Goal: Information Seeking & Learning: Learn about a topic

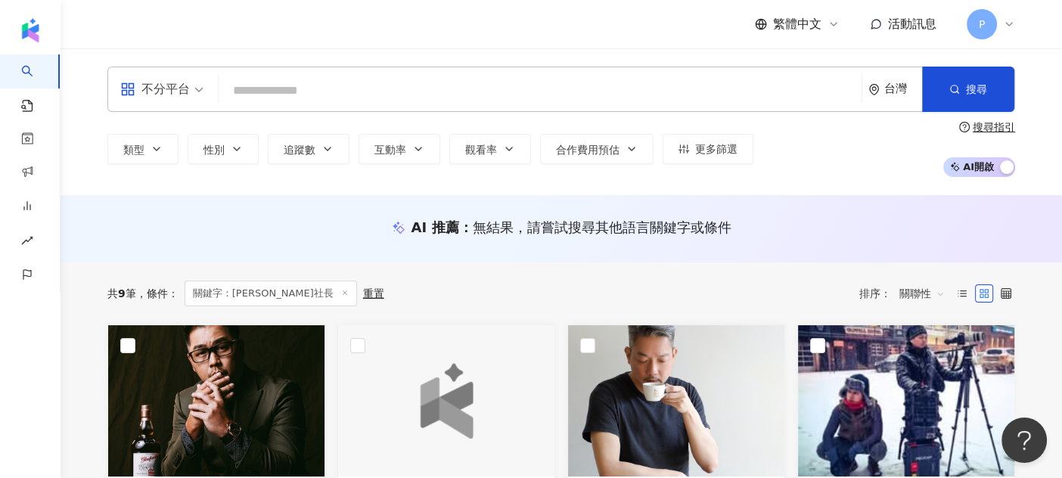
click at [194, 92] on span "不分平台" at bounding box center [161, 89] width 83 height 24
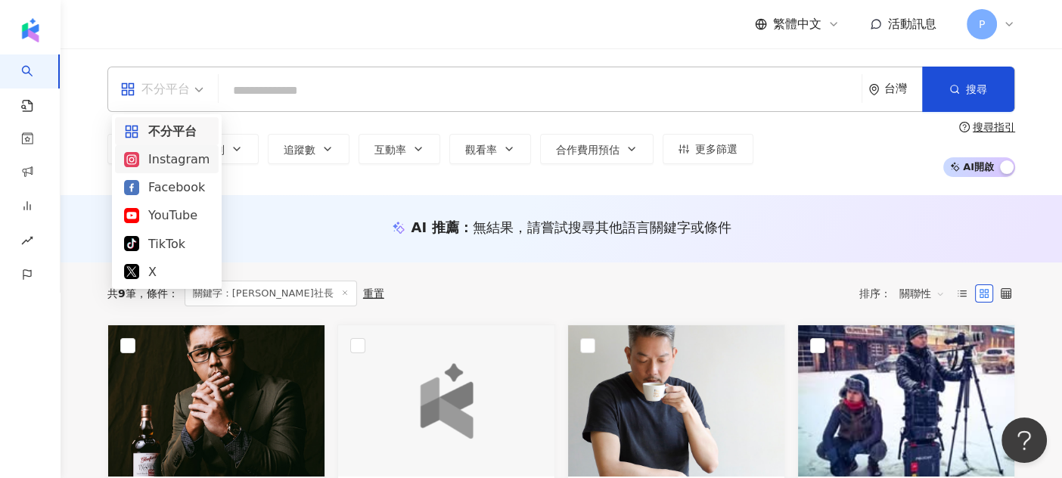
click at [178, 164] on div "Instagram" at bounding box center [166, 159] width 85 height 19
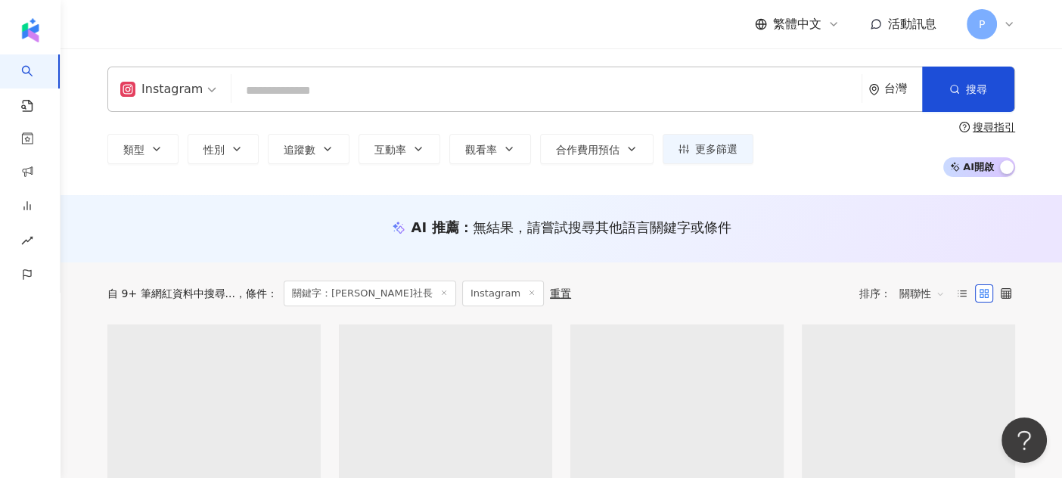
click at [355, 92] on input "search" at bounding box center [547, 90] width 618 height 29
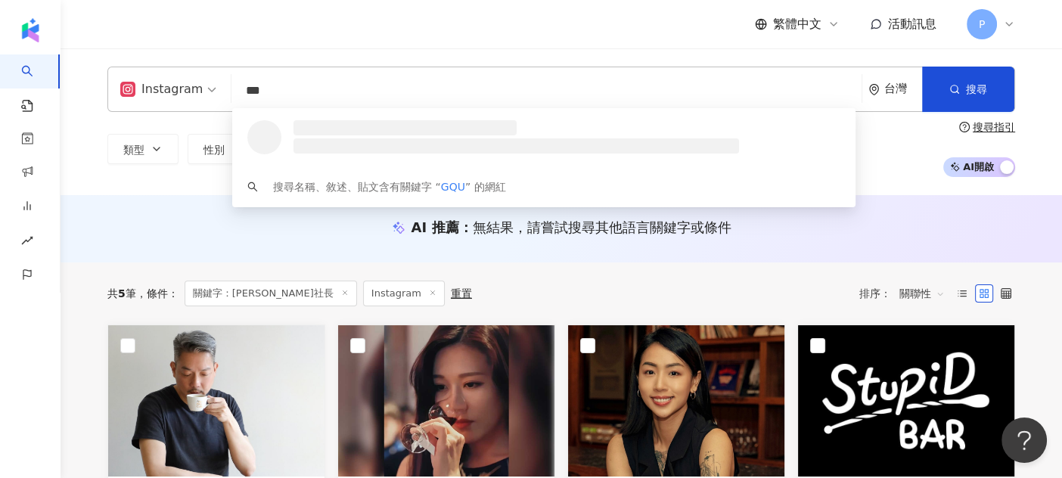
type input "**"
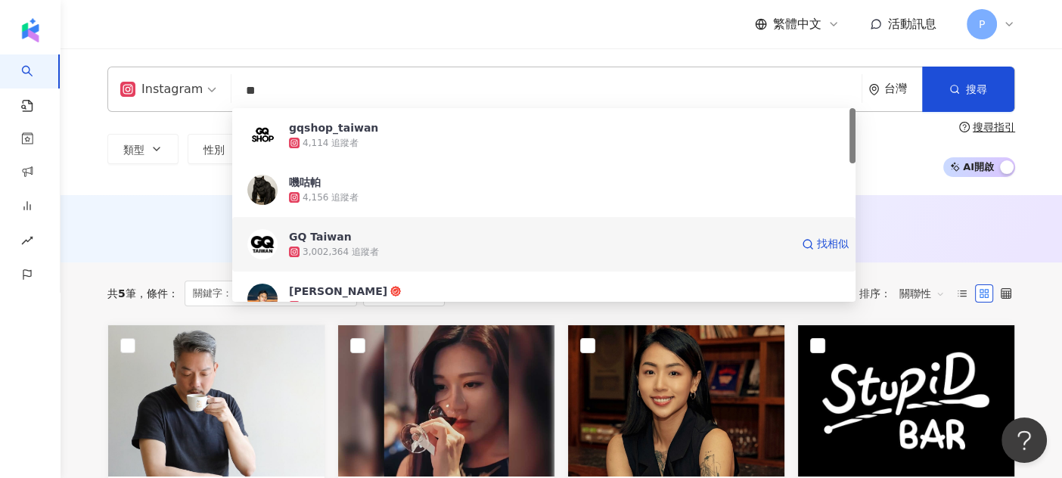
click at [371, 256] on div "3,002,364 追蹤者" at bounding box center [341, 252] width 76 height 13
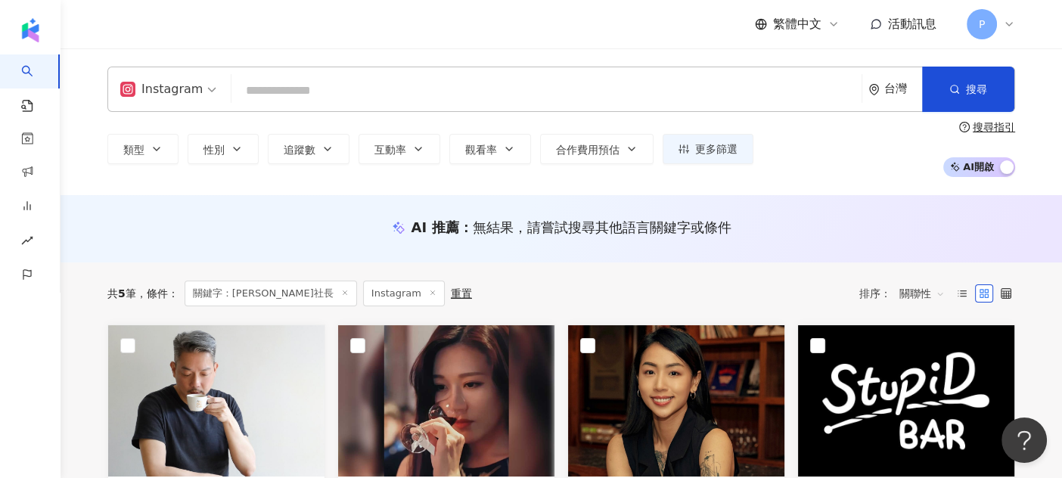
click at [302, 90] on input "search" at bounding box center [547, 90] width 618 height 29
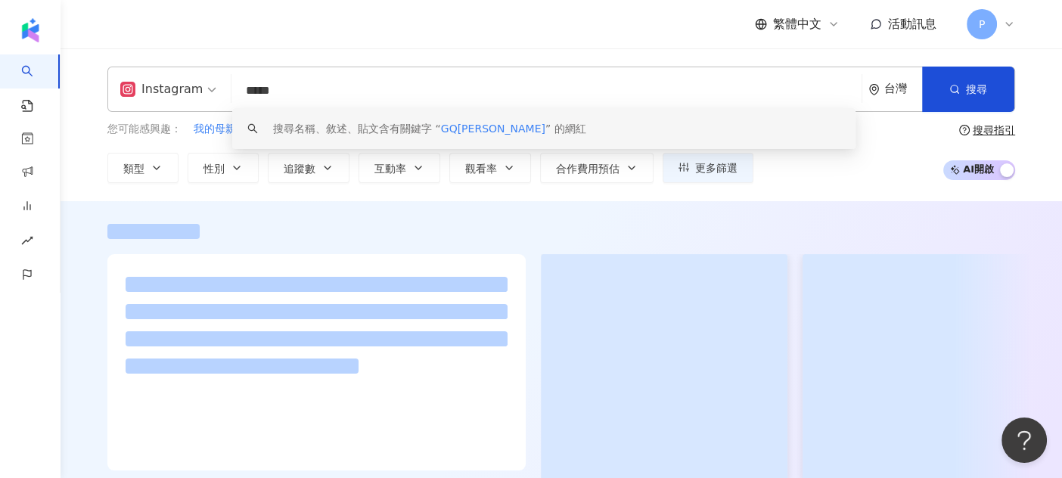
drag, startPoint x: 308, startPoint y: 94, endPoint x: 223, endPoint y: 98, distance: 84.8
click at [223, 98] on div "Instagram ***** 台灣 搜尋 keyword 搜尋名稱、敘述、貼文含有關鍵字 “ GQ麥[PERSON_NAME] ” 的網紅" at bounding box center [561, 89] width 908 height 45
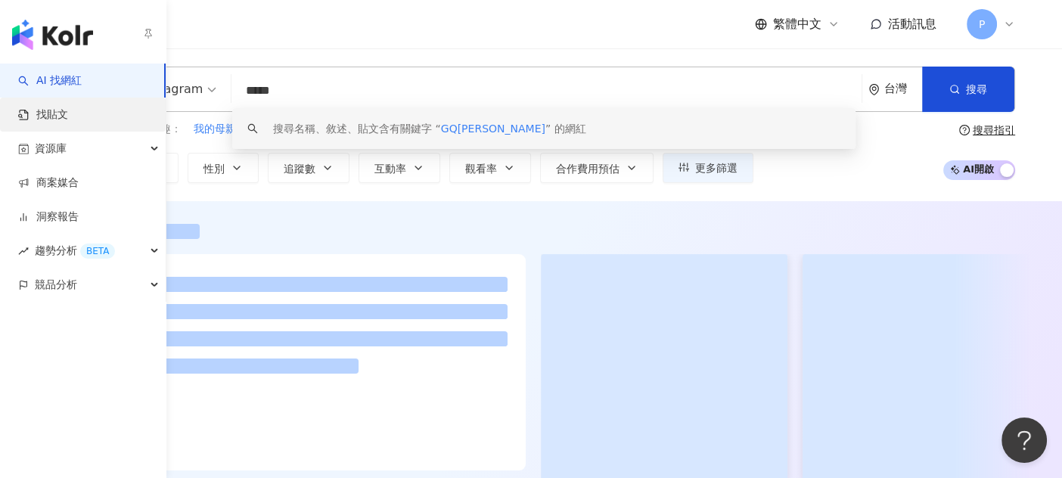
type input "*****"
drag, startPoint x: 35, startPoint y: 102, endPoint x: 42, endPoint y: 116, distance: 15.6
click at [35, 107] on link "找貼文" at bounding box center [43, 114] width 50 height 15
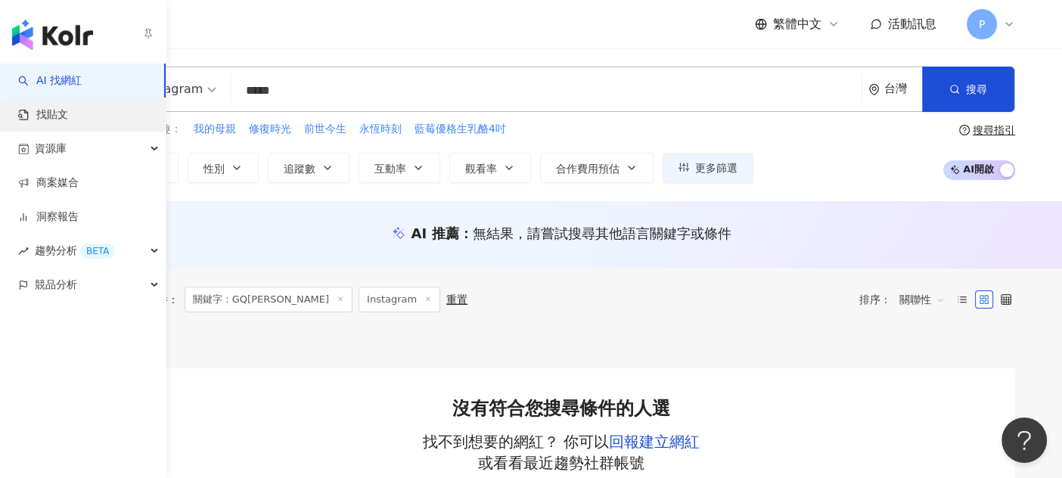
click at [47, 118] on link "找貼文" at bounding box center [43, 114] width 50 height 15
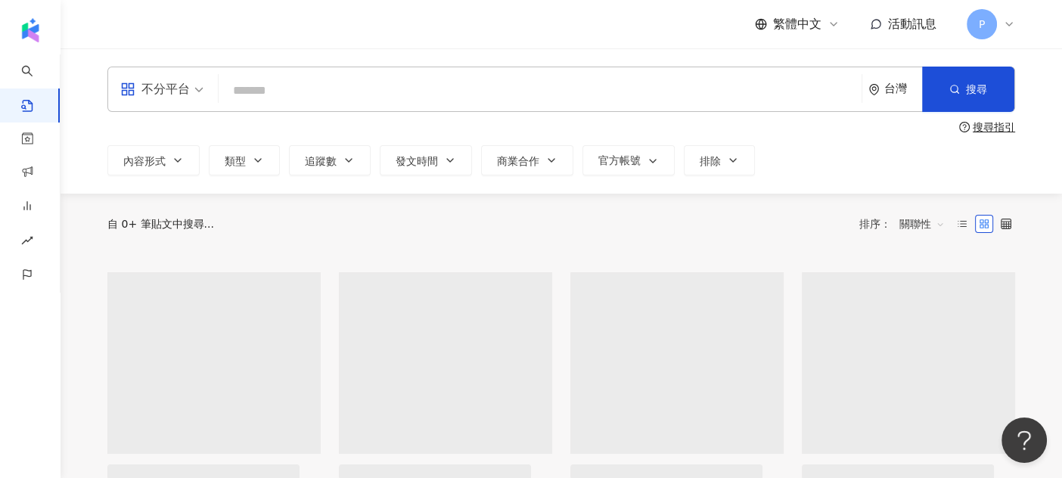
click at [349, 87] on input "search" at bounding box center [540, 90] width 631 height 33
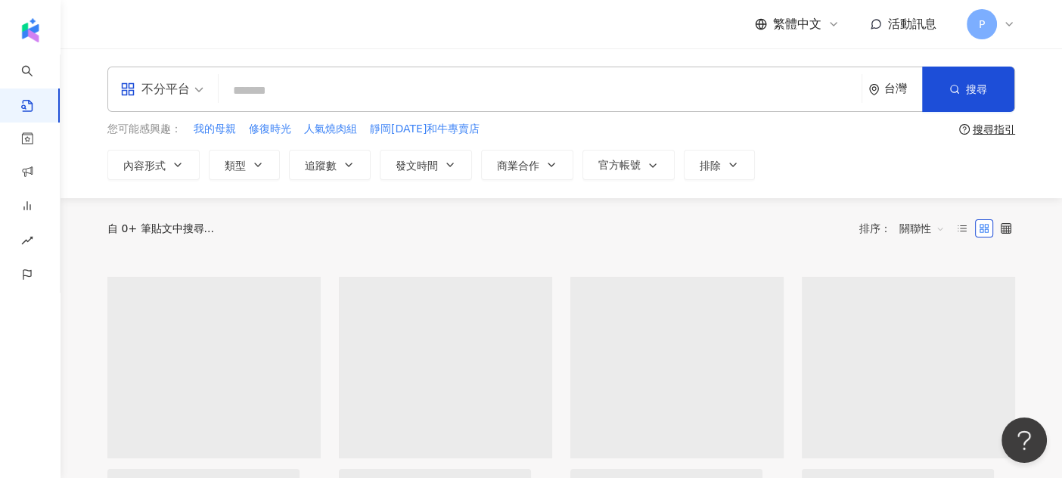
paste input "*****"
type input "*****"
click at [965, 92] on button "搜尋" at bounding box center [968, 89] width 92 height 45
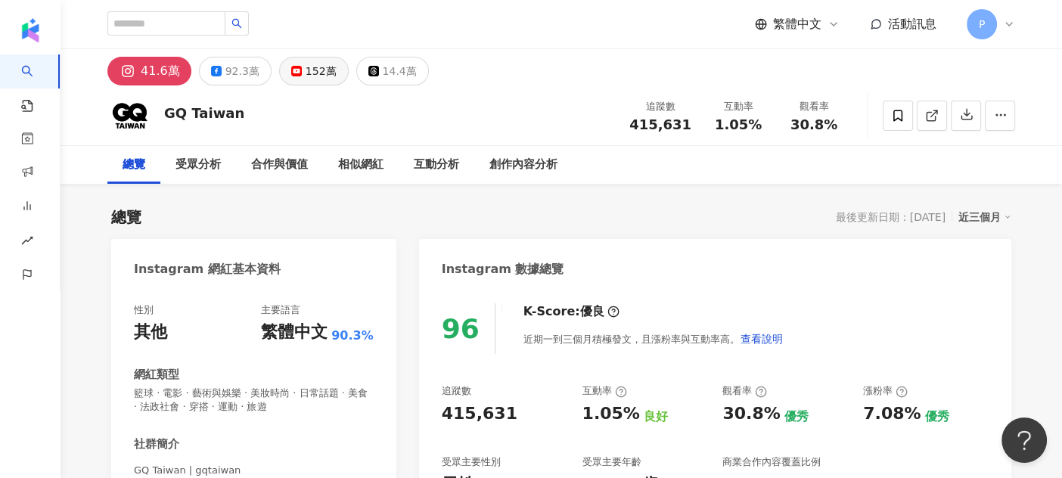
click at [294, 77] on button "152萬" at bounding box center [314, 71] width 70 height 29
click at [308, 81] on div "152萬" at bounding box center [321, 71] width 31 height 21
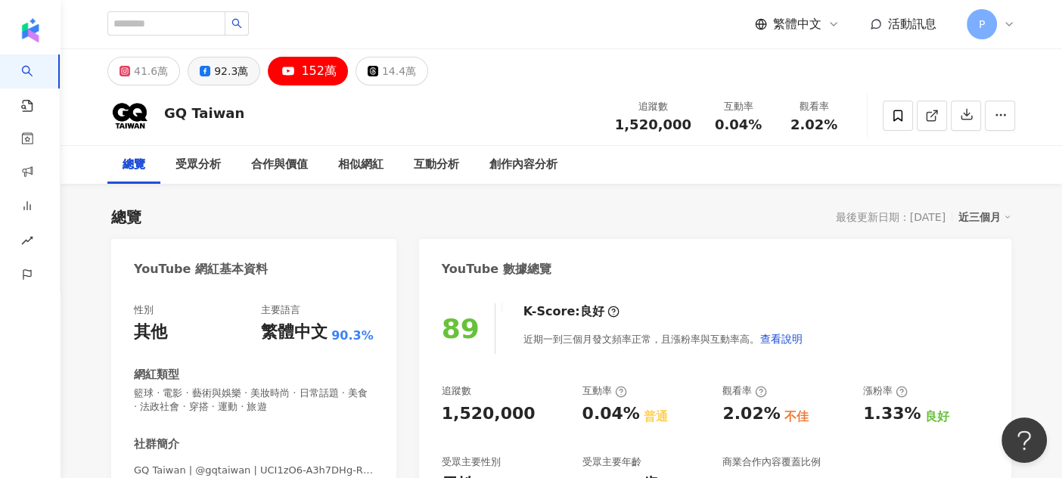
click at [228, 79] on div "92.3萬" at bounding box center [231, 71] width 34 height 21
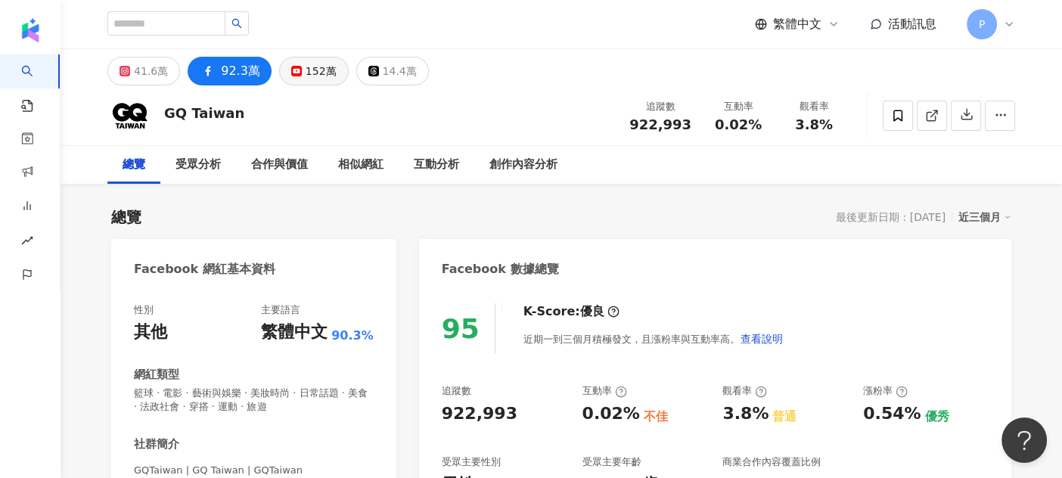
click at [295, 77] on button "152萬" at bounding box center [314, 71] width 70 height 29
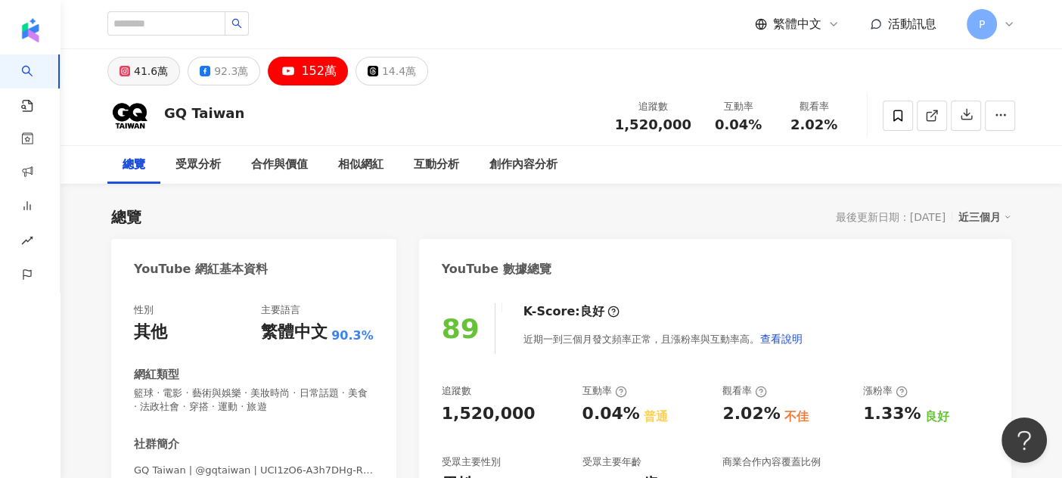
click at [136, 76] on div "41.6萬" at bounding box center [151, 71] width 34 height 21
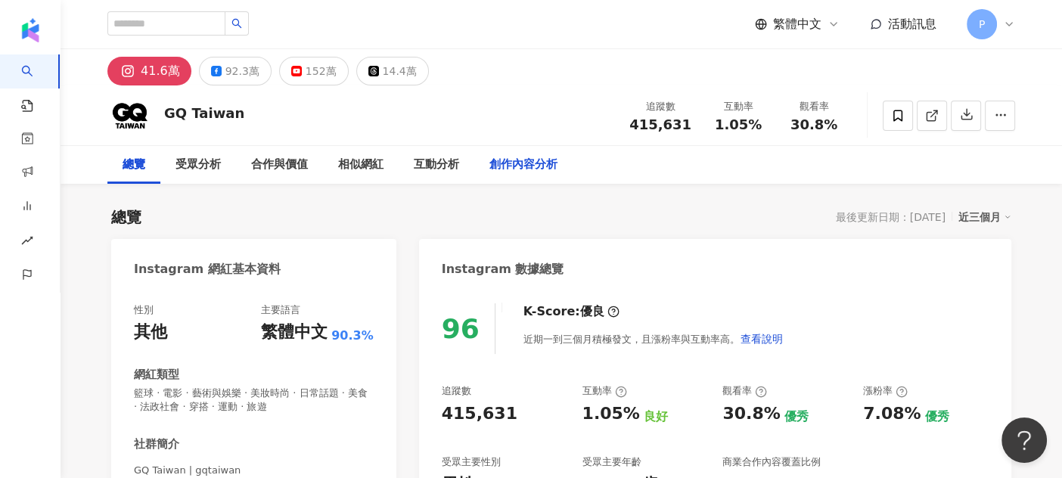
click at [534, 161] on div "創作內容分析" at bounding box center [524, 165] width 68 height 18
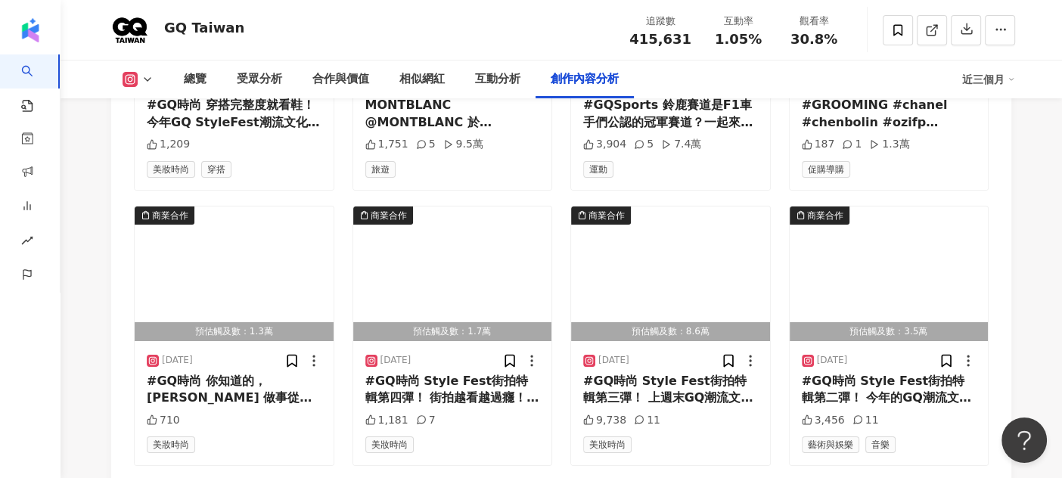
scroll to position [5494, 0]
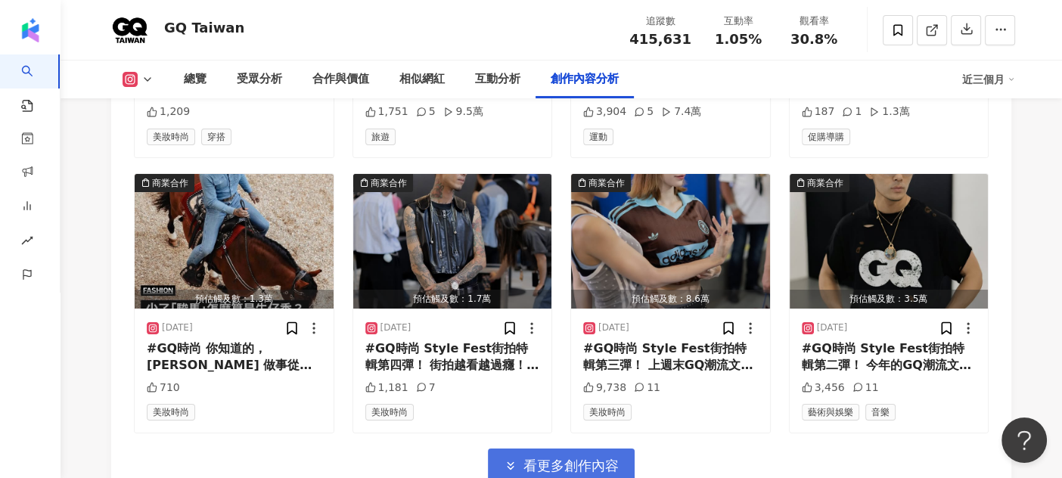
click at [561, 458] on span "看更多創作內容" at bounding box center [571, 466] width 95 height 17
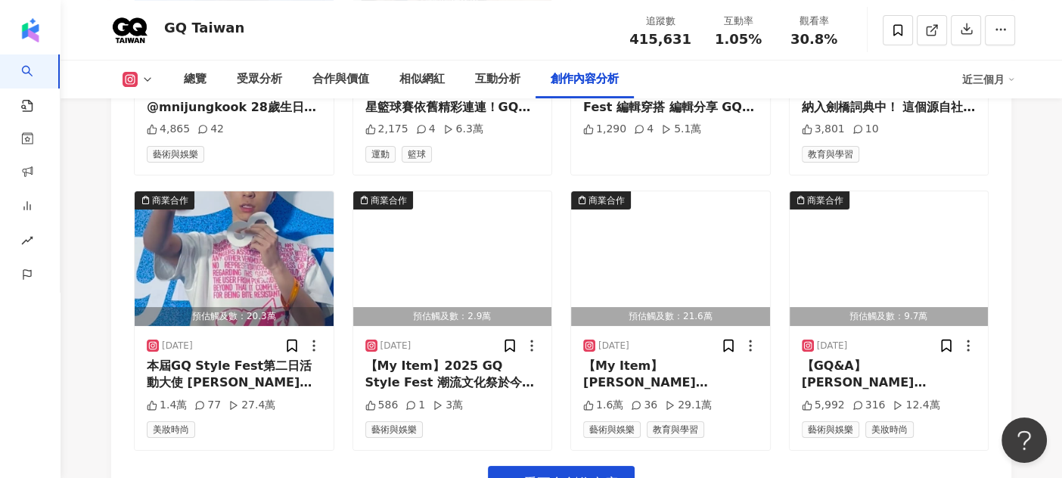
scroll to position [6327, 0]
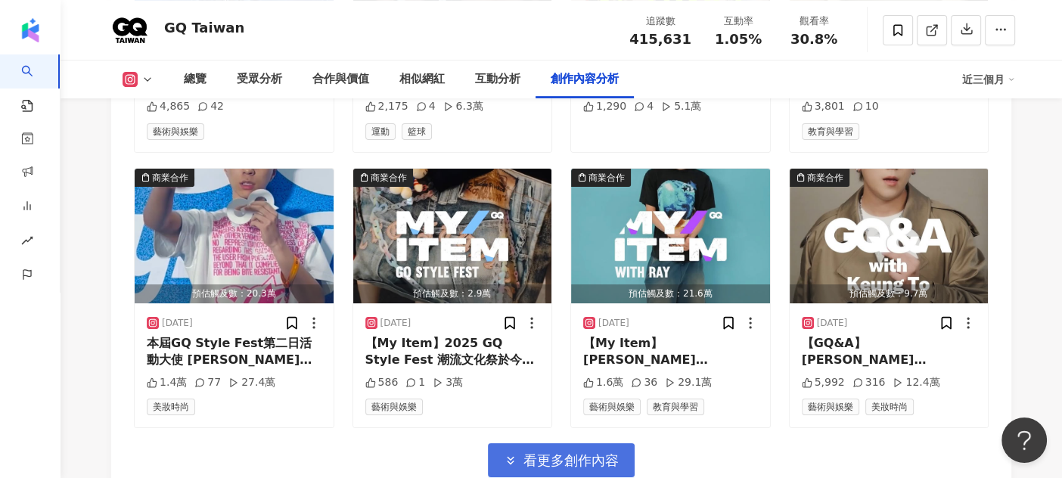
click at [595, 452] on span "看更多創作內容" at bounding box center [571, 460] width 95 height 17
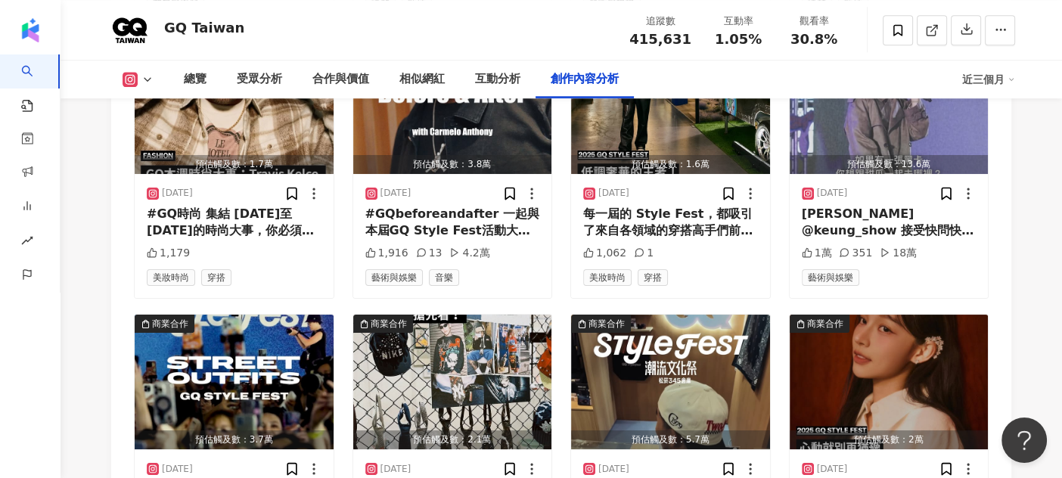
scroll to position [7159, 0]
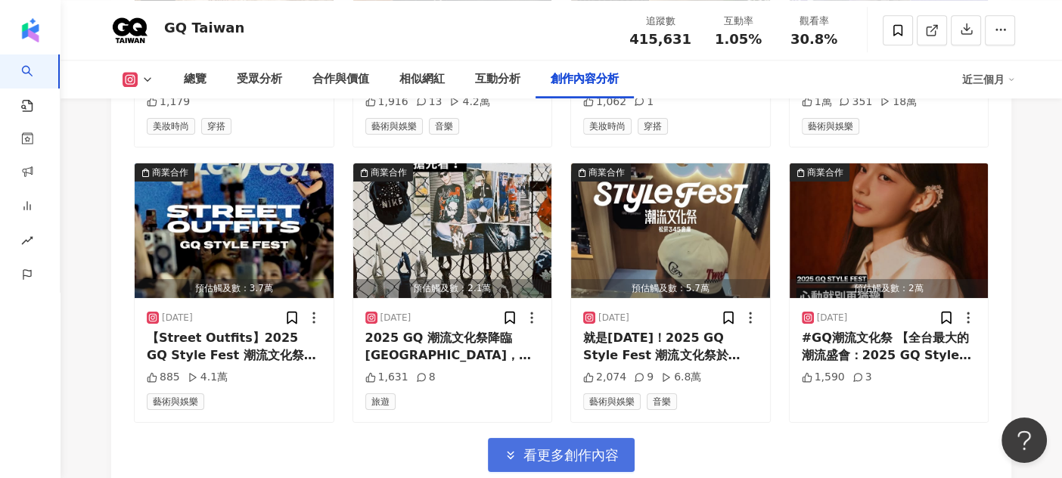
click at [595, 447] on span "看更多創作內容" at bounding box center [571, 455] width 95 height 17
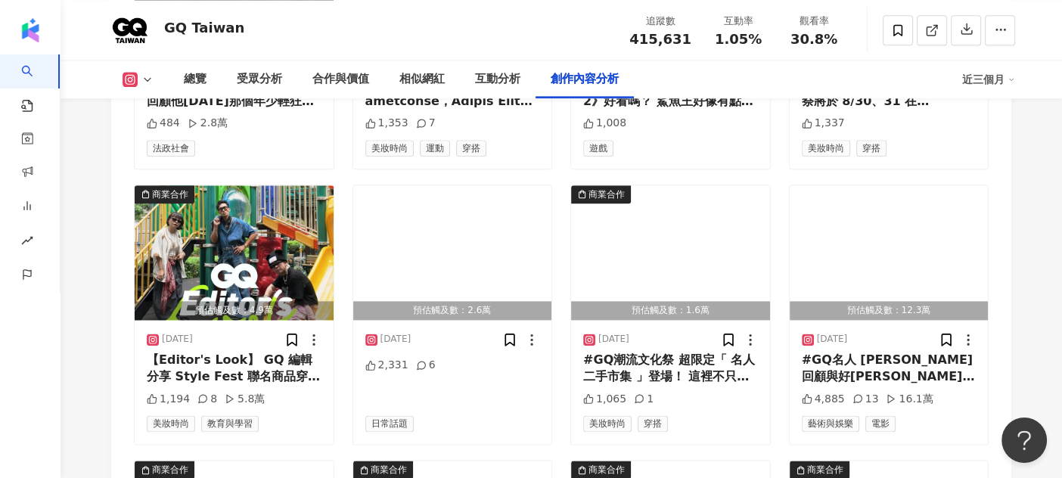
scroll to position [7840, 0]
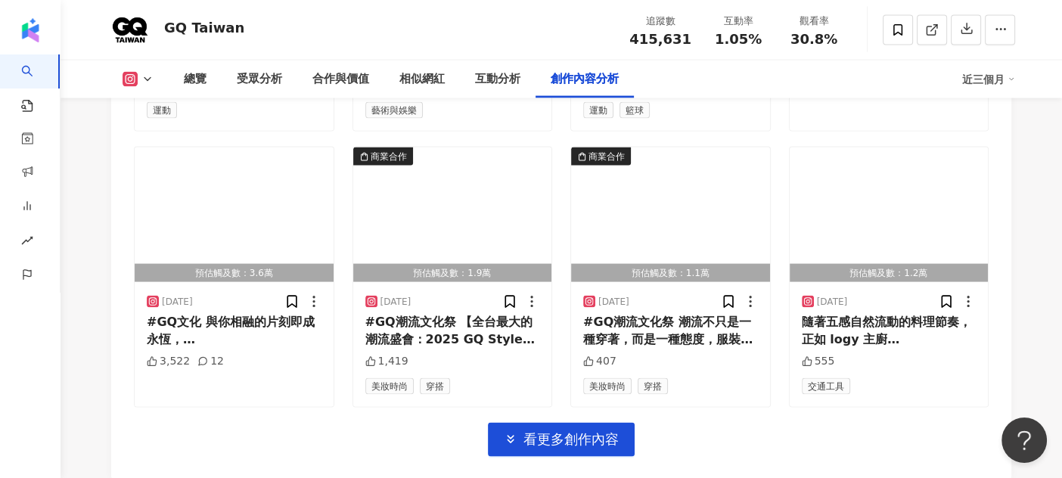
scroll to position [8830, 0]
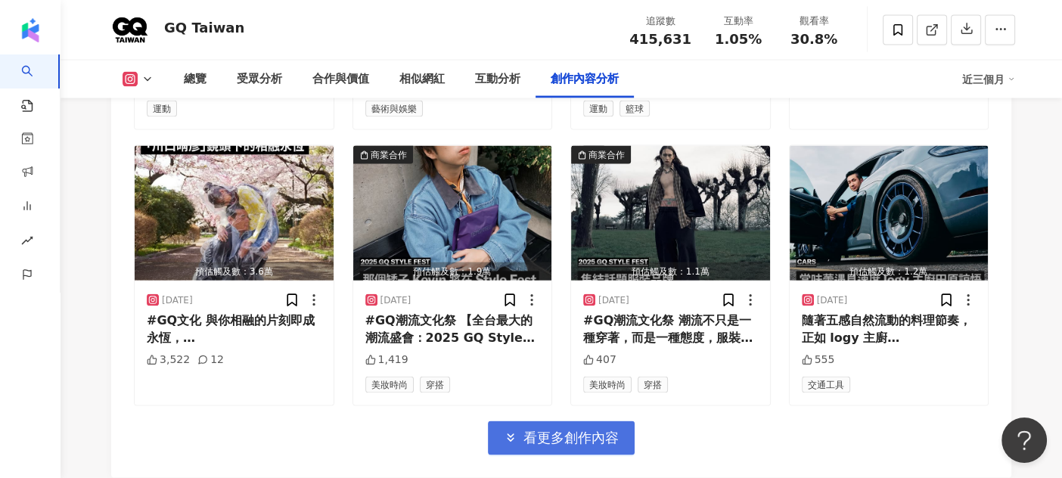
click at [592, 430] on span "看更多創作內容" at bounding box center [571, 438] width 95 height 17
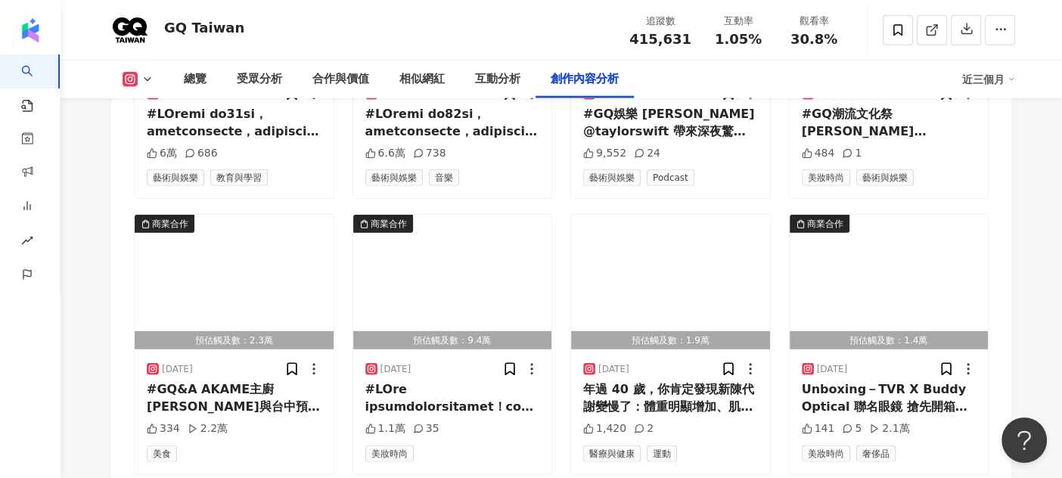
scroll to position [9655, 0]
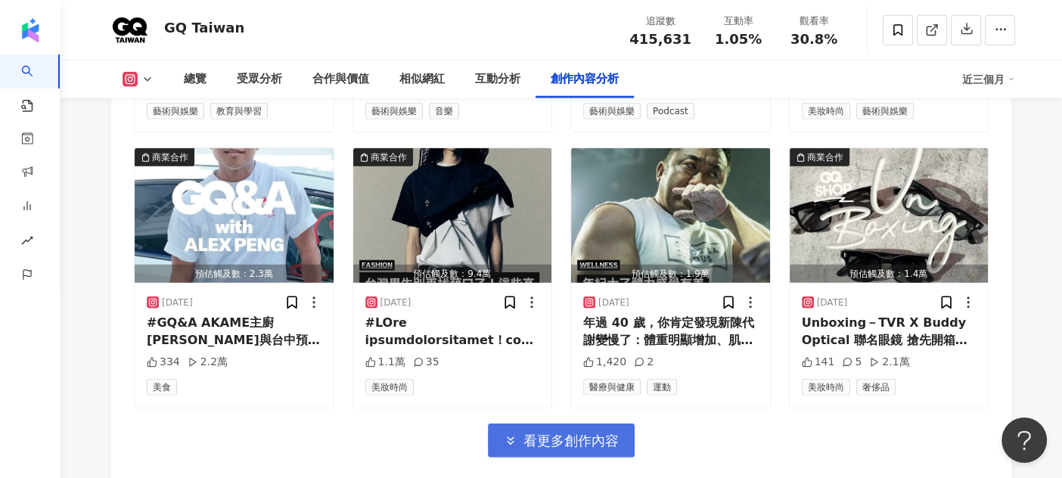
click at [588, 433] on span "看更多創作內容" at bounding box center [571, 441] width 95 height 17
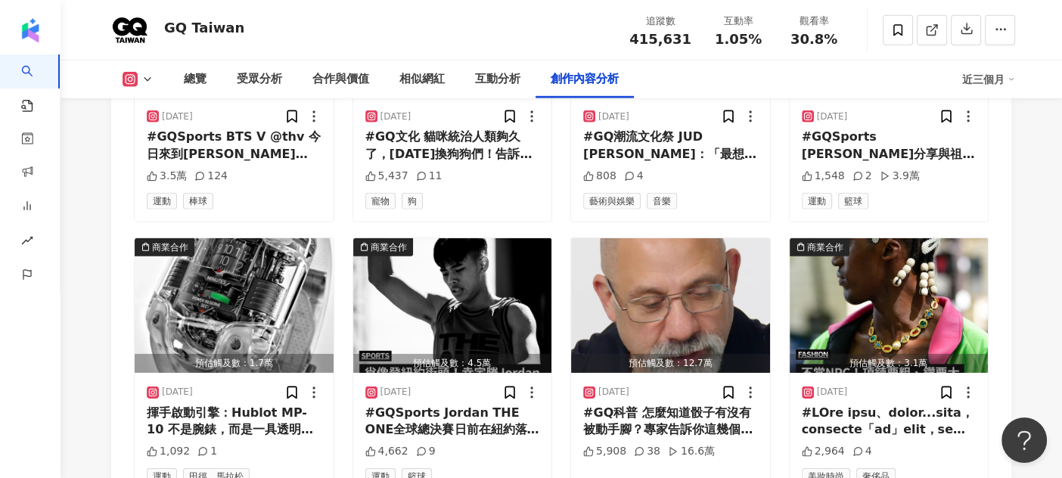
scroll to position [10480, 0]
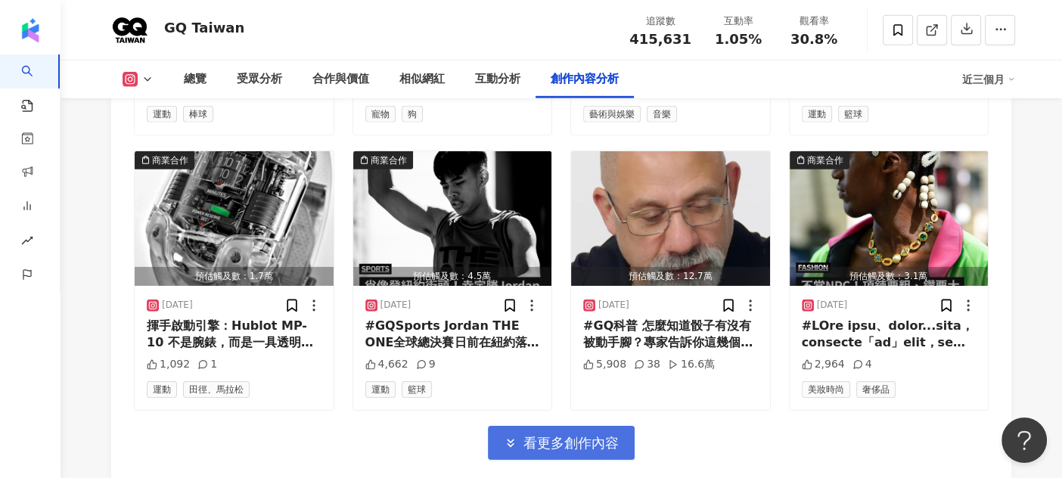
click at [587, 435] on span "看更多創作內容" at bounding box center [571, 443] width 95 height 17
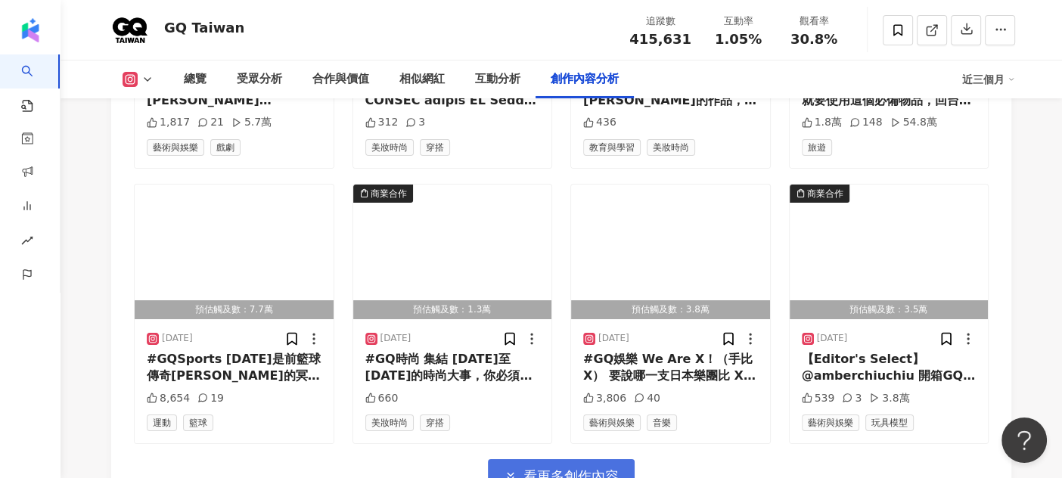
scroll to position [11304, 0]
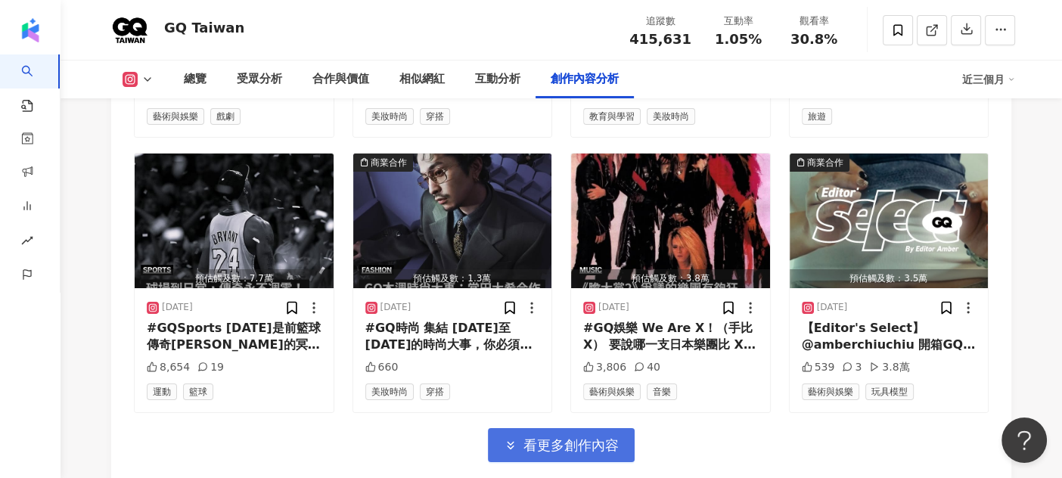
click at [586, 428] on button "看更多創作內容" at bounding box center [561, 445] width 147 height 34
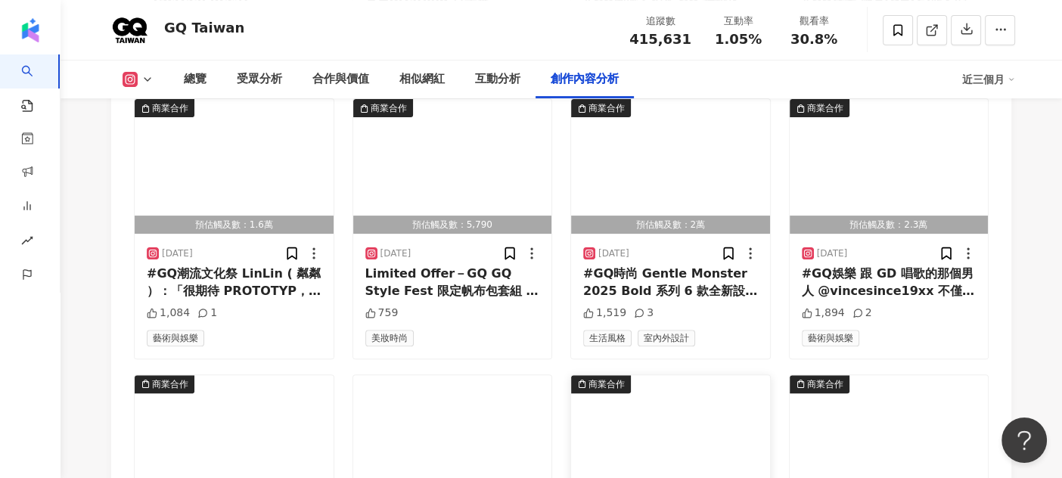
scroll to position [12128, 0]
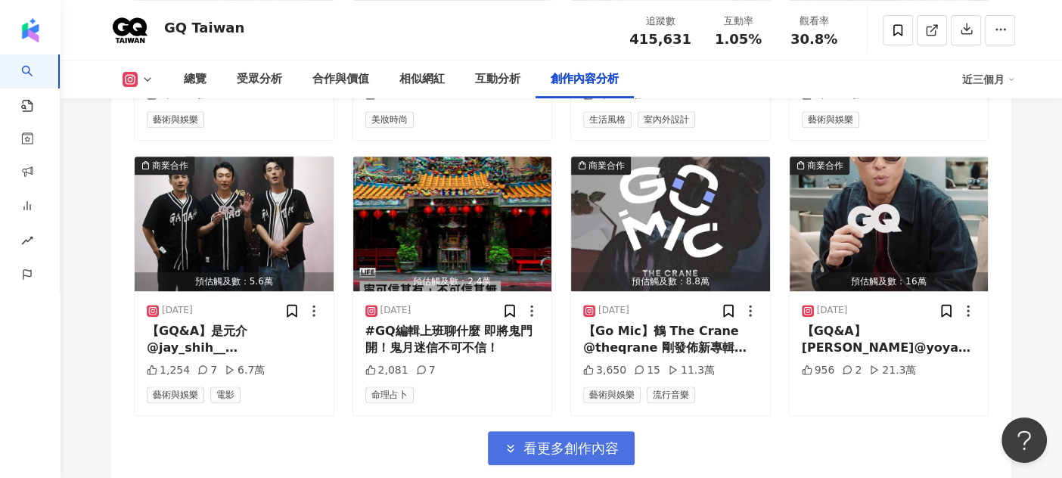
click at [605, 440] on span "看更多創作內容" at bounding box center [571, 448] width 95 height 17
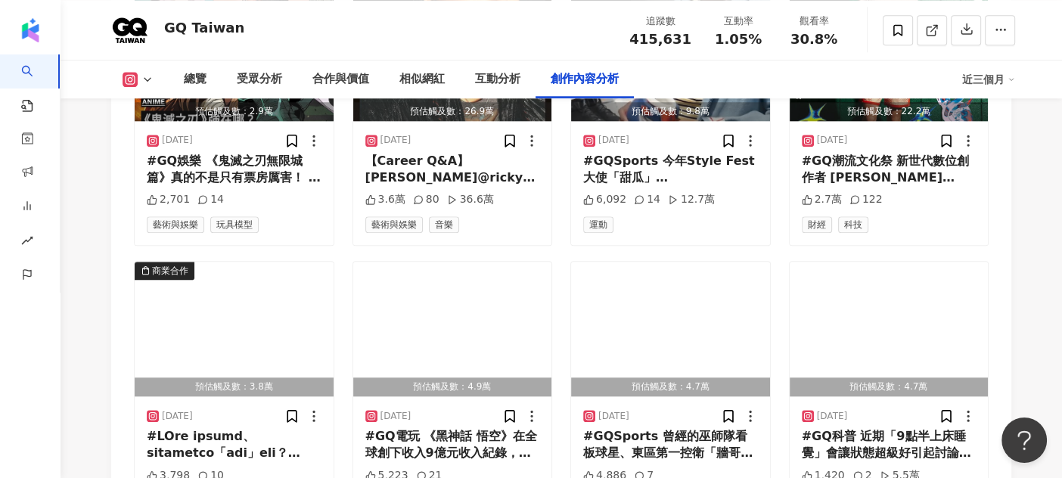
scroll to position [12885, 0]
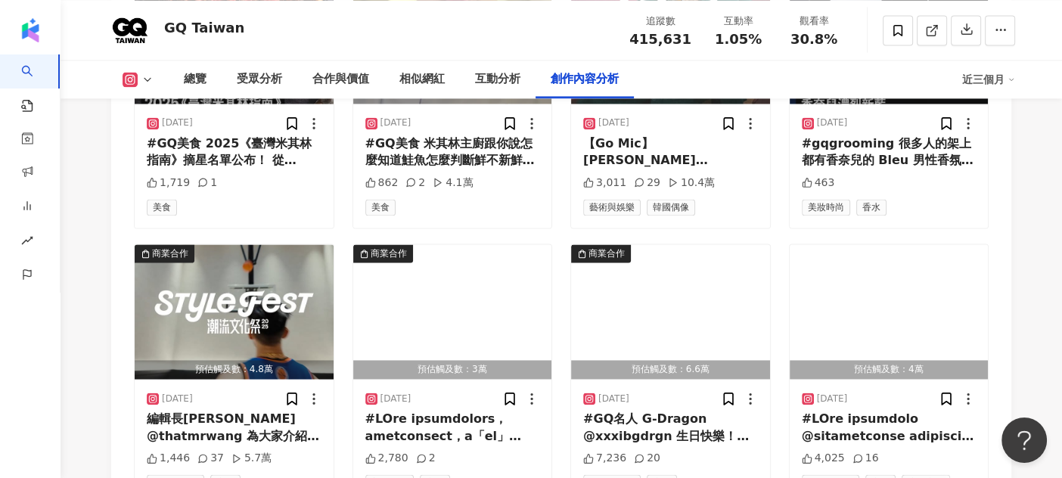
scroll to position [13717, 0]
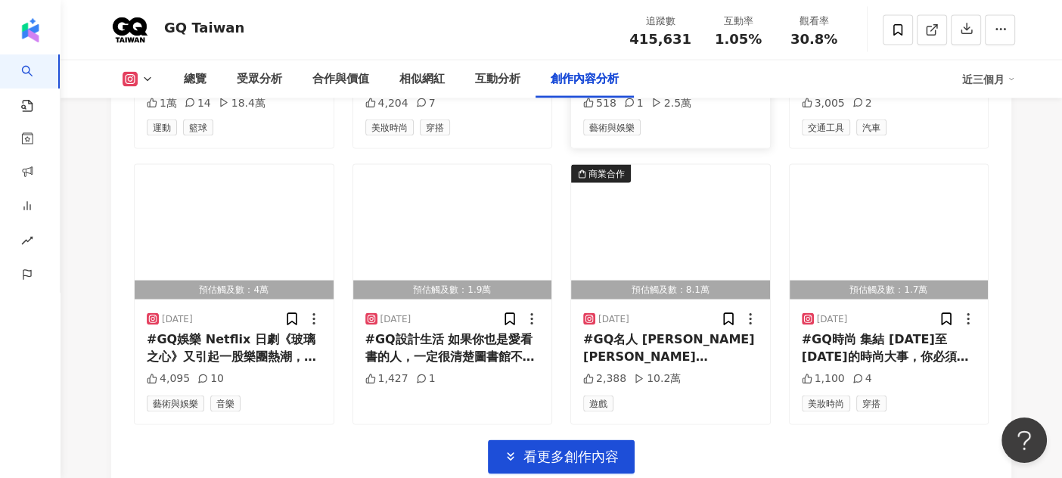
scroll to position [14602, 0]
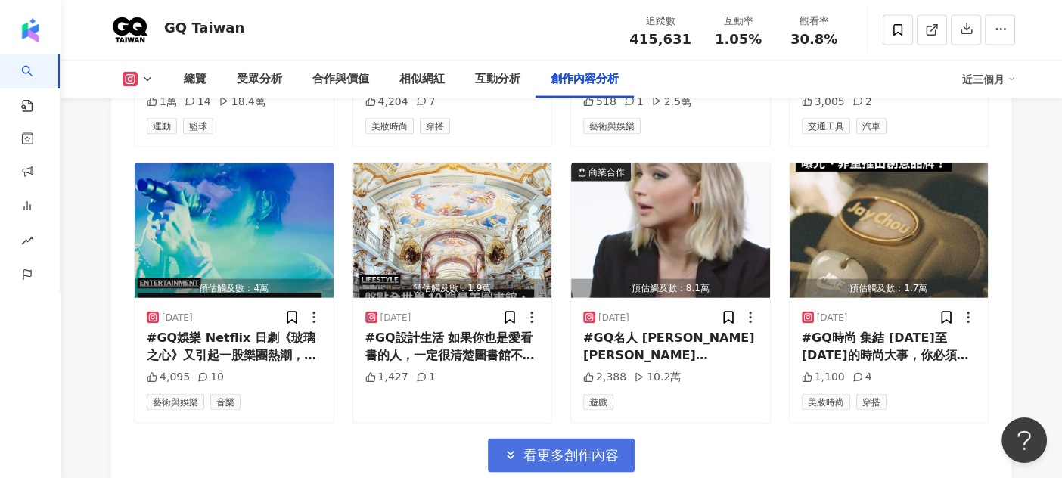
click at [585, 447] on span "看更多創作內容" at bounding box center [571, 455] width 95 height 17
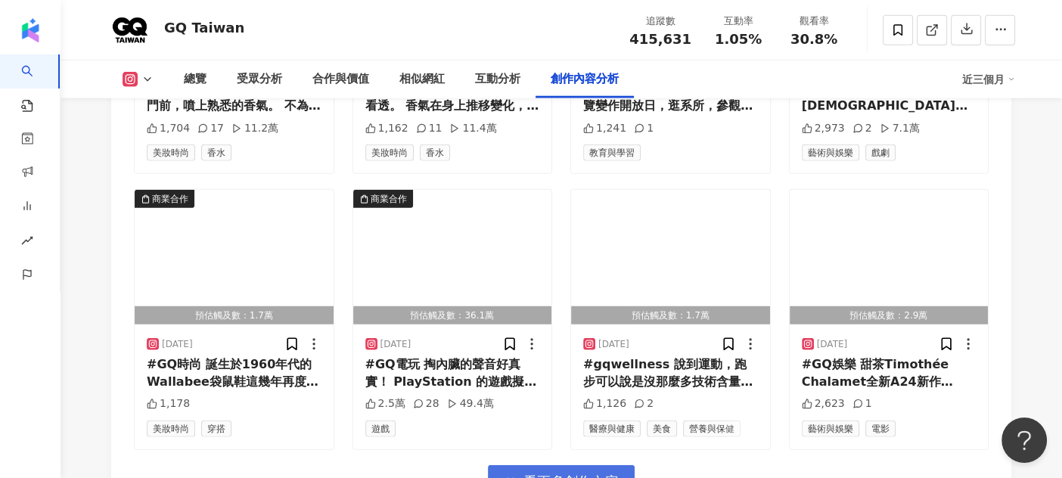
scroll to position [15427, 0]
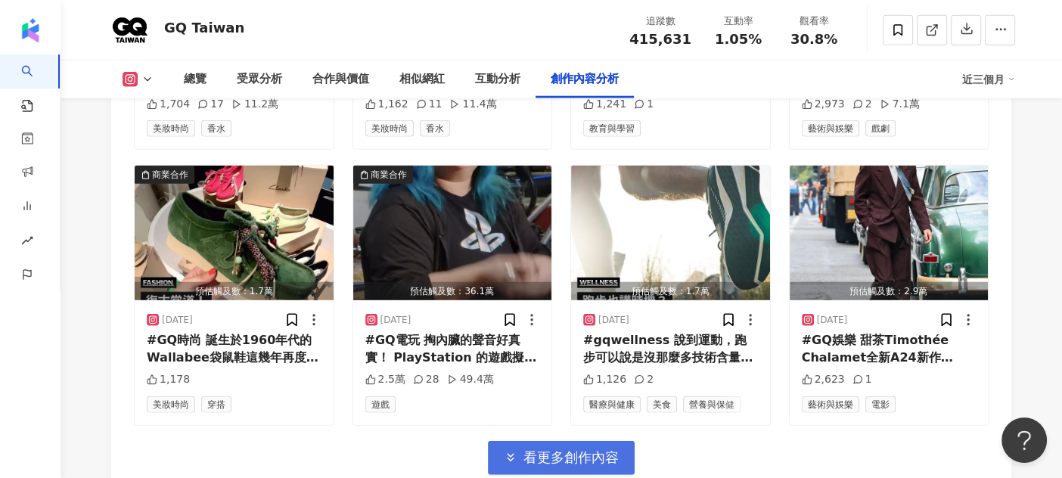
click at [603, 441] on button "看更多創作內容" at bounding box center [561, 458] width 147 height 34
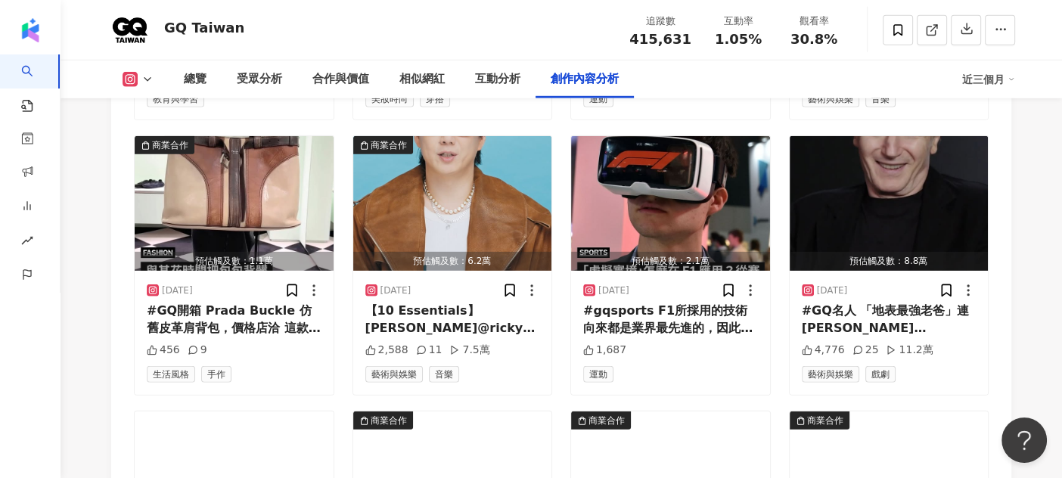
scroll to position [16204, 0]
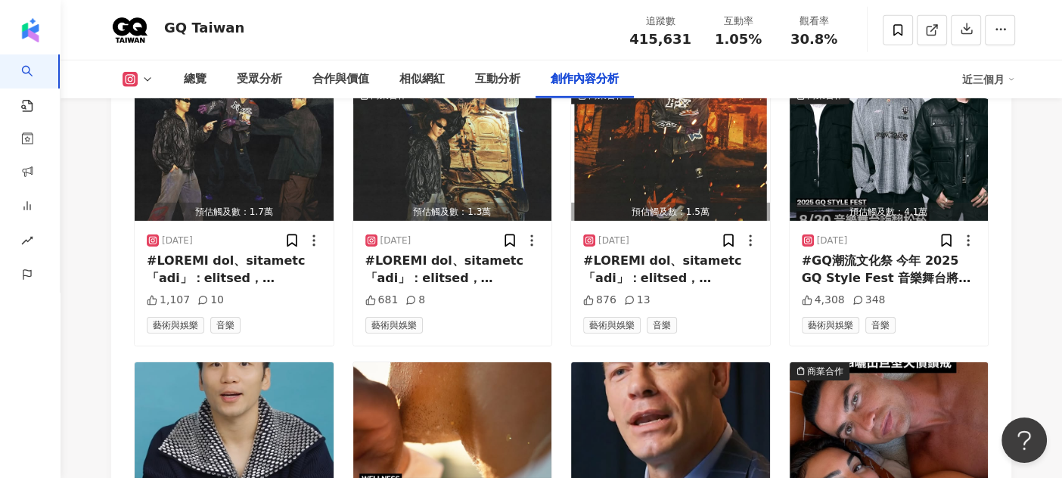
scroll to position [16355, 0]
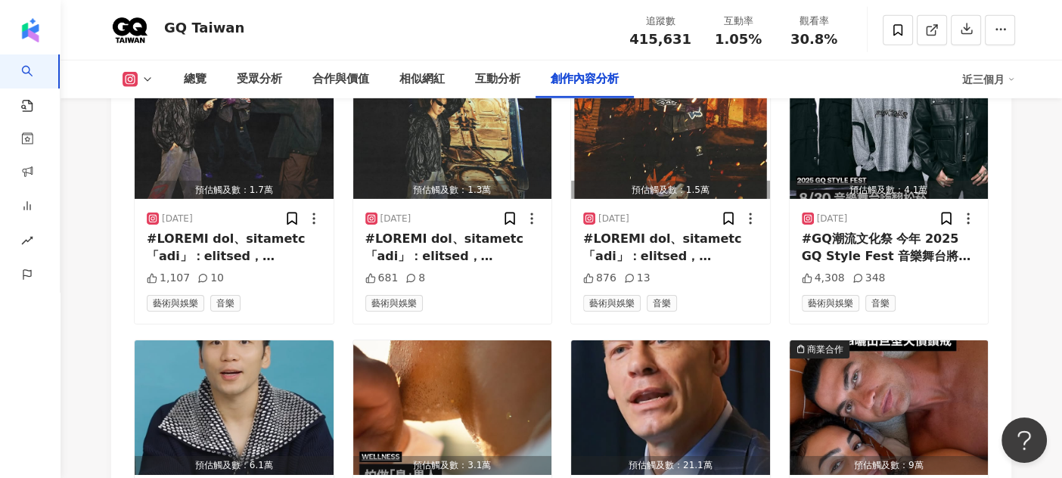
click at [997, 76] on div "近三個月" at bounding box center [988, 79] width 53 height 24
click at [996, 83] on div "近三個月" at bounding box center [988, 79] width 53 height 24
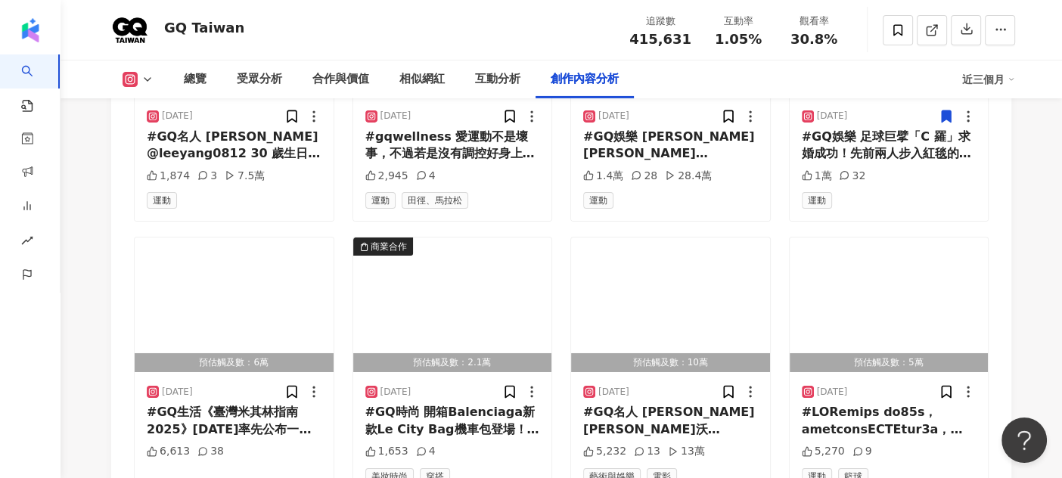
scroll to position [17077, 0]
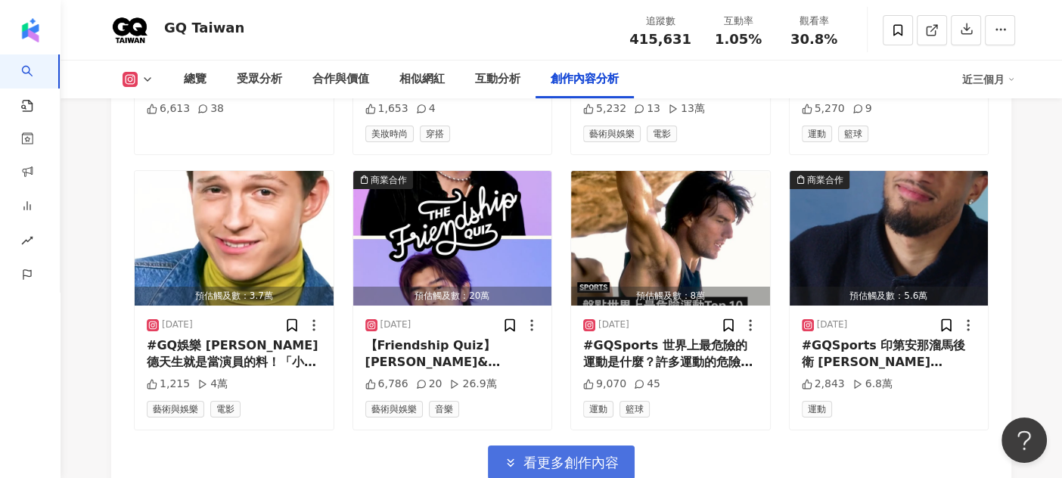
click at [580, 455] on span "看更多創作內容" at bounding box center [571, 463] width 95 height 17
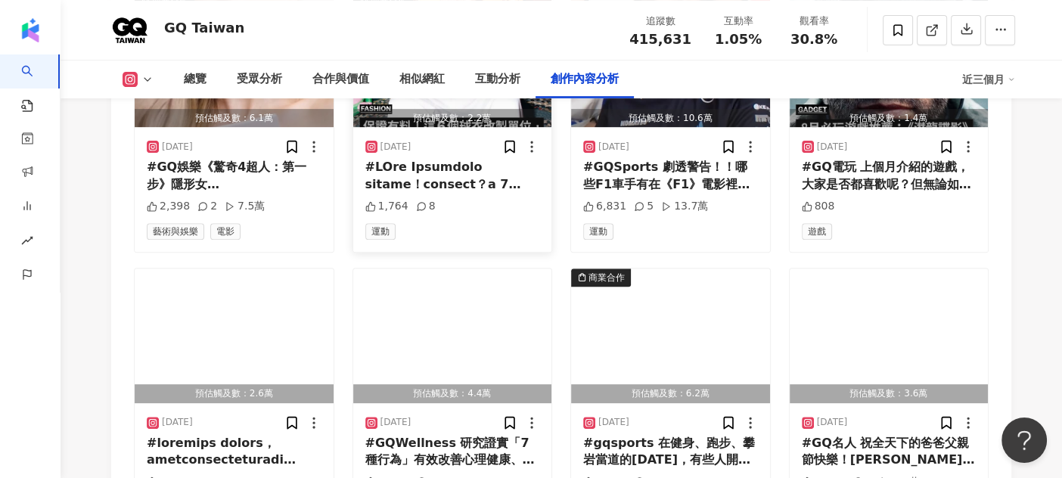
scroll to position [17854, 0]
